Goal: Transaction & Acquisition: Purchase product/service

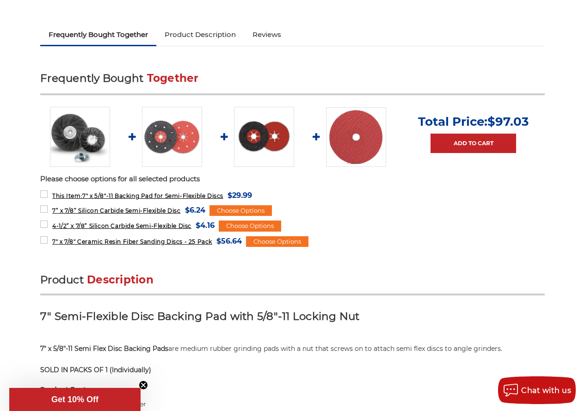
scroll to position [324, 0]
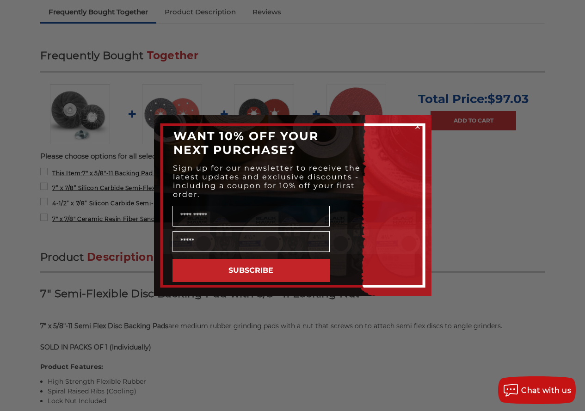
click at [418, 127] on circle "Close dialog" at bounding box center [417, 127] width 9 height 9
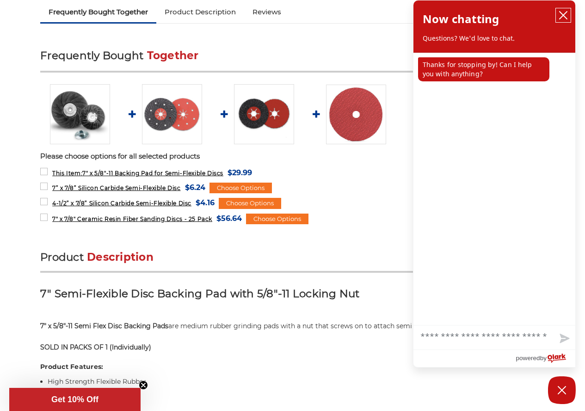
click at [561, 18] on icon "close chatbox" at bounding box center [563, 15] width 7 height 7
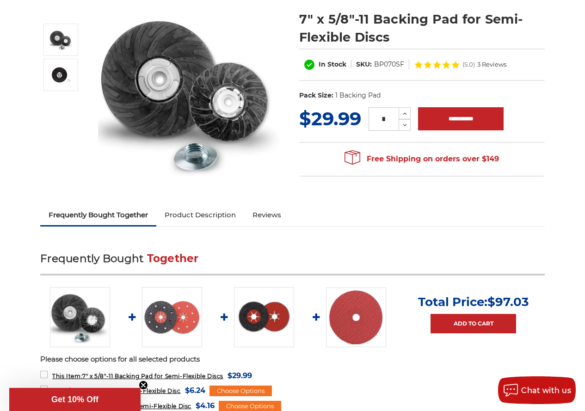
scroll to position [93, 0]
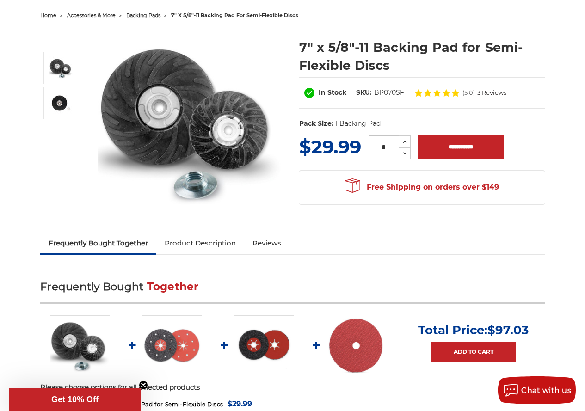
click at [212, 244] on link "Product Description" at bounding box center [200, 243] width 88 height 20
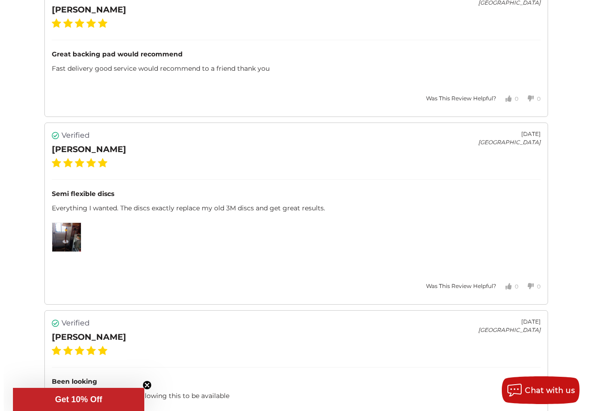
scroll to position [1074, 0]
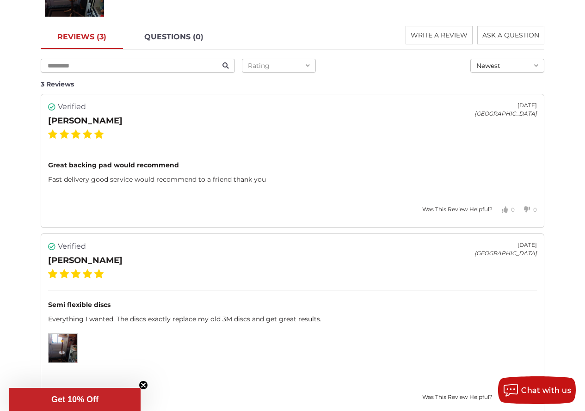
click at [72, 350] on img at bounding box center [63, 348] width 29 height 29
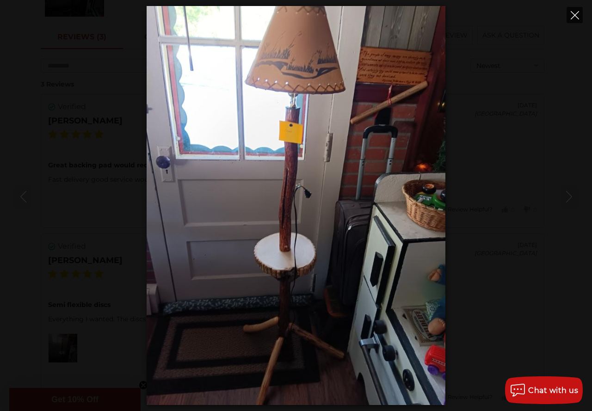
click at [578, 17] on icon "Close" at bounding box center [575, 15] width 8 height 8
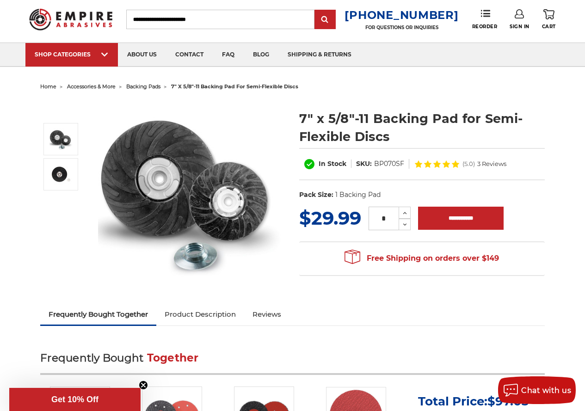
scroll to position [9, 0]
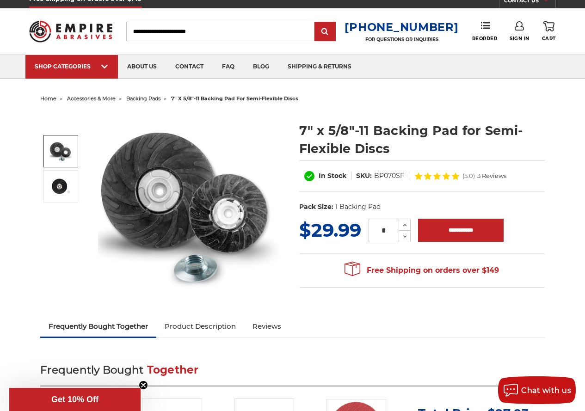
click at [58, 152] on img at bounding box center [61, 151] width 23 height 23
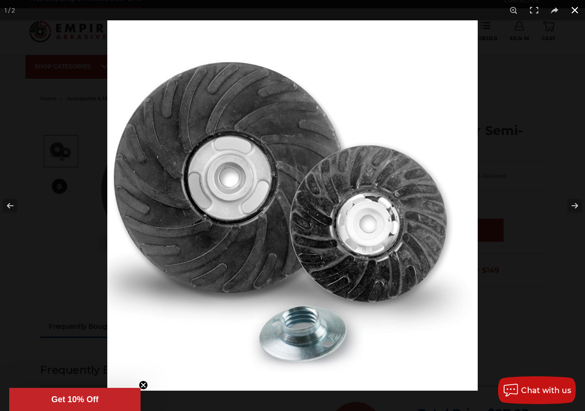
click at [576, 13] on button at bounding box center [575, 10] width 20 height 20
